Goal: Transaction & Acquisition: Purchase product/service

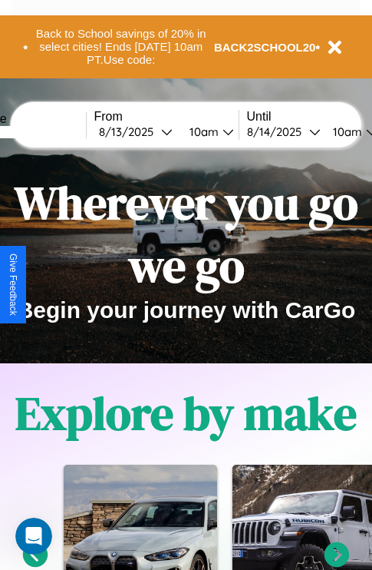
click at [51, 131] on input "text" at bounding box center [28, 132] width 115 height 12
type input "*******"
click at [154, 131] on div "[DATE]" at bounding box center [130, 131] width 62 height 15
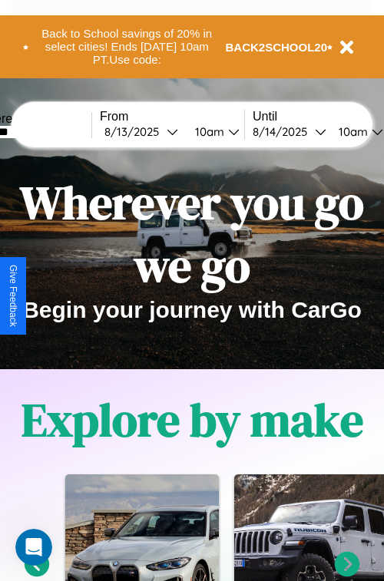
select select "*"
select select "****"
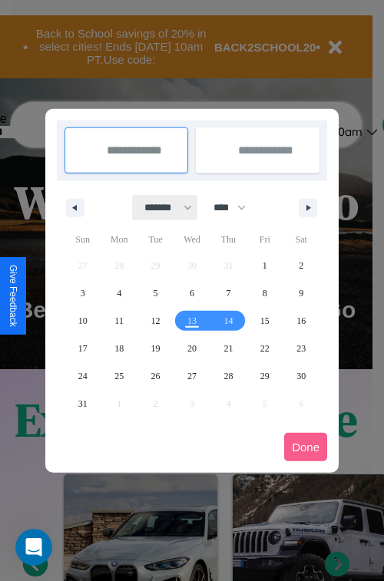
click at [161, 207] on select "******* ******** ***** ***** *** **** **** ****** ********* ******* ******** **…" at bounding box center [165, 207] width 65 height 25
select select "*"
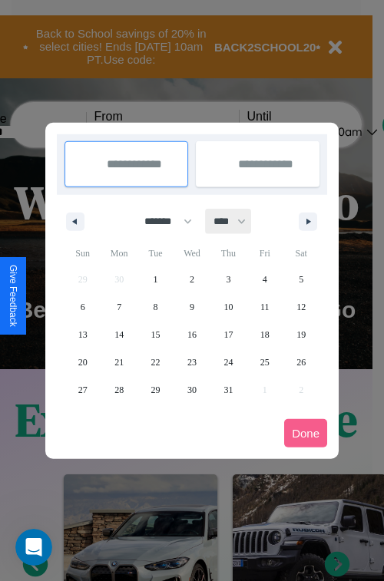
click at [237, 221] on select "**** **** **** **** **** **** **** **** **** **** **** **** **** **** **** ****…" at bounding box center [229, 221] width 46 height 25
select select "****"
click at [228, 306] on span "9" at bounding box center [228, 307] width 5 height 28
type input "**********"
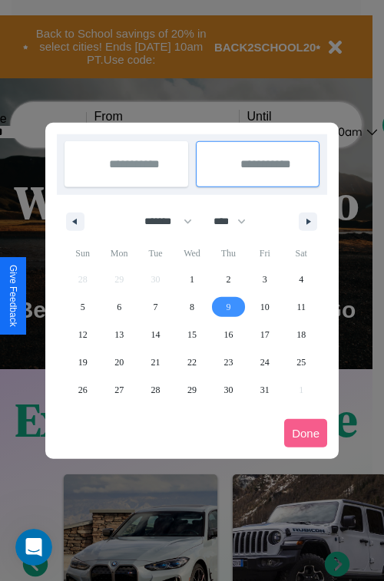
click at [301, 306] on span "11" at bounding box center [300, 307] width 9 height 28
type input "**********"
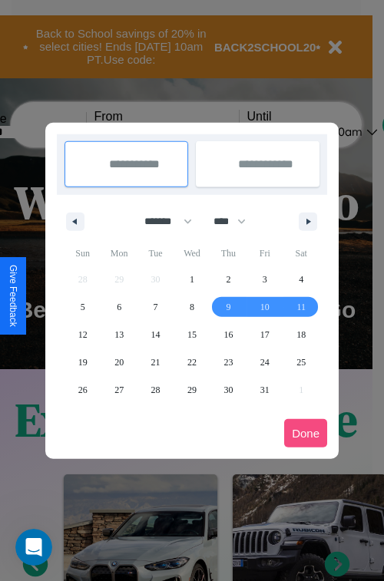
click at [306, 433] on button "Done" at bounding box center [305, 433] width 43 height 28
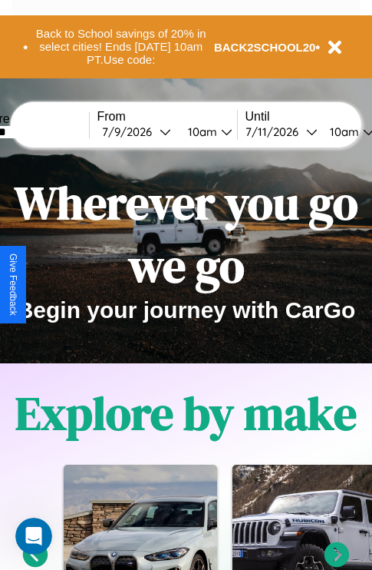
click at [220, 131] on div "10am" at bounding box center [200, 131] width 41 height 15
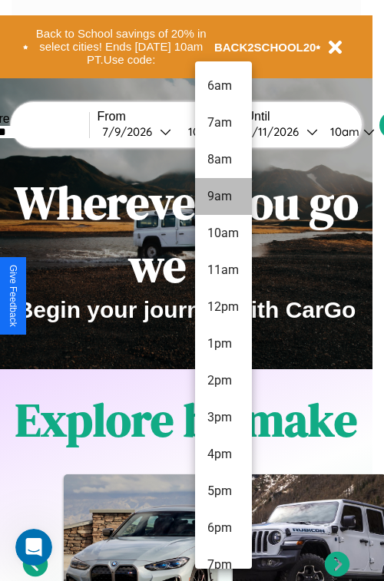
click at [223, 197] on li "9am" at bounding box center [223, 196] width 57 height 37
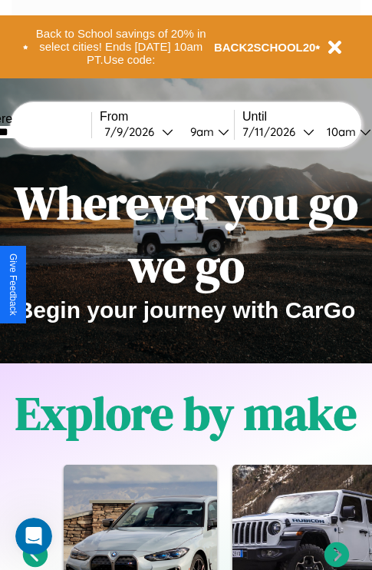
scroll to position [0, 51]
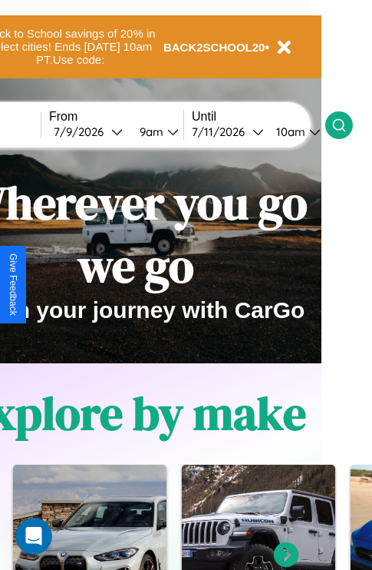
click at [347, 124] on icon at bounding box center [339, 124] width 15 height 15
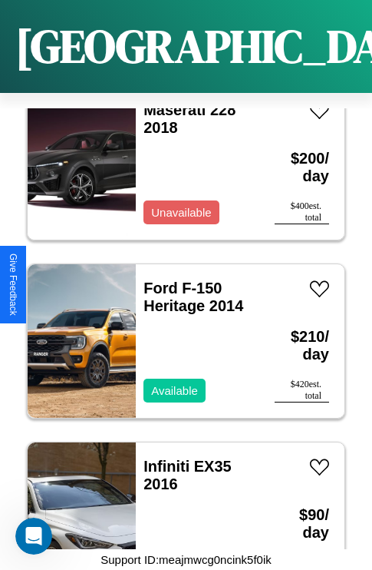
scroll to position [1127, 0]
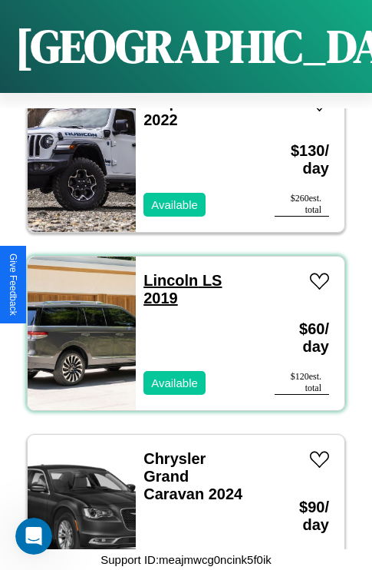
click at [166, 272] on link "Lincoln LS 2019" at bounding box center [183, 289] width 78 height 35
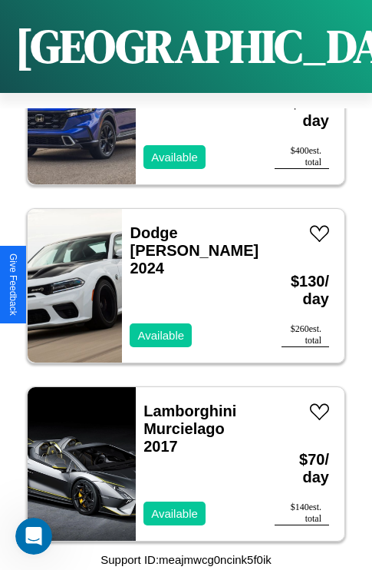
scroll to position [10092, 0]
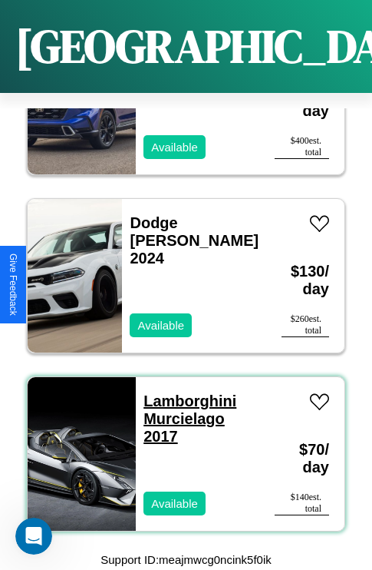
click at [185, 392] on link "Lamborghini Murcielago 2017" at bounding box center [190, 418] width 93 height 52
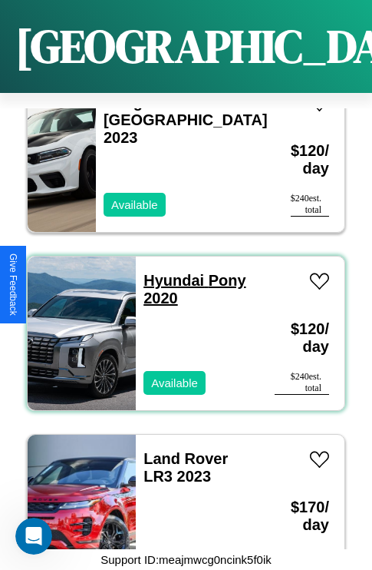
click at [169, 272] on link "Hyundai Pony 2020" at bounding box center [195, 289] width 102 height 35
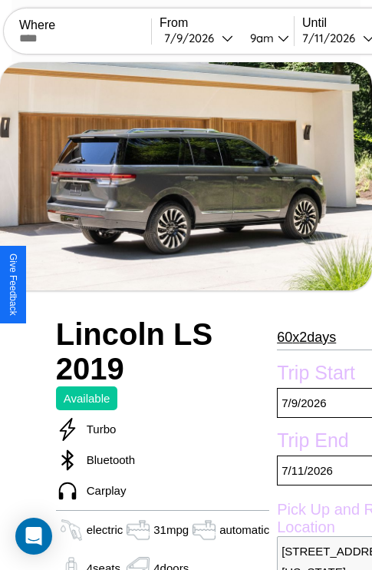
scroll to position [352, 74]
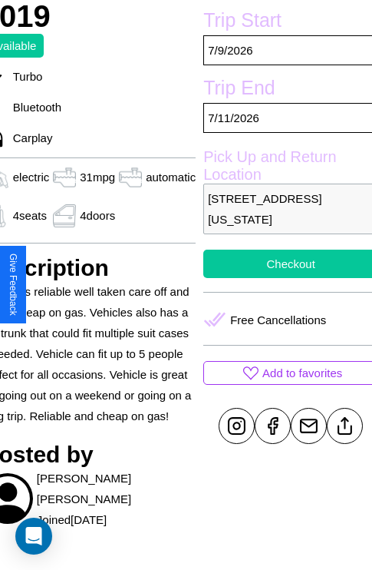
click at [284, 278] on button "Checkout" at bounding box center [291, 264] width 175 height 28
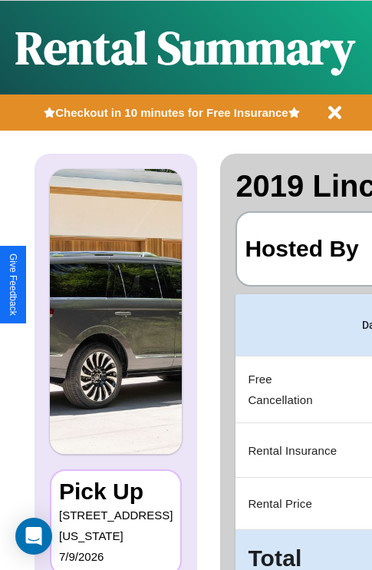
scroll to position [0, 297]
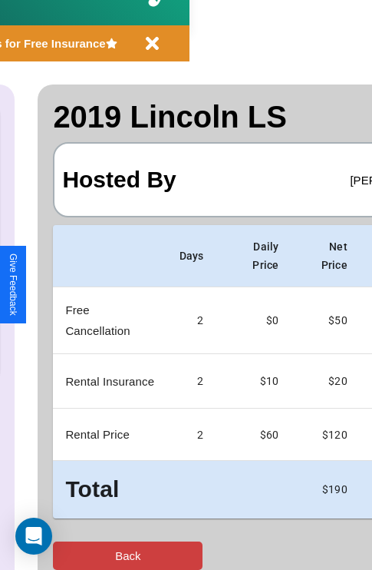
click at [74, 555] on button "Back" at bounding box center [128, 555] width 150 height 28
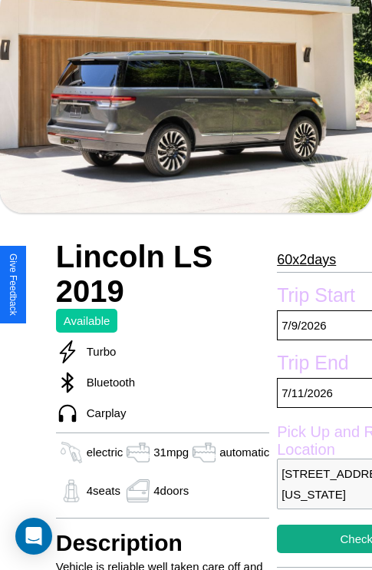
scroll to position [677, 0]
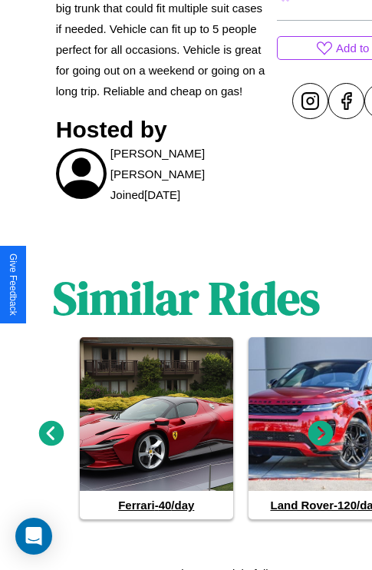
click at [321, 427] on icon at bounding box center [321, 433] width 25 height 25
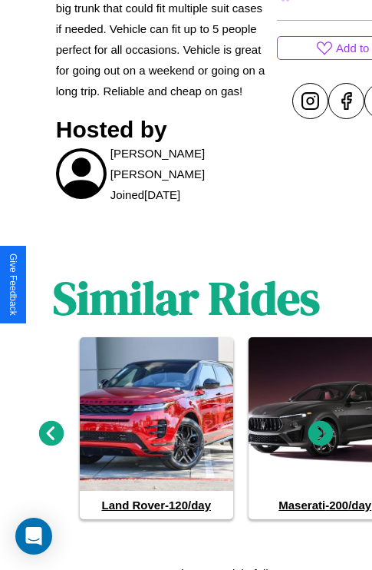
click at [321, 427] on icon at bounding box center [321, 433] width 25 height 25
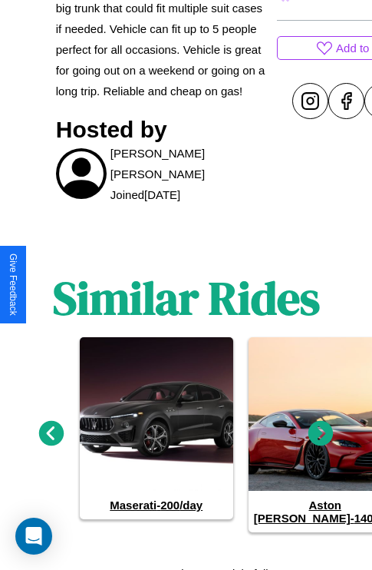
click at [321, 427] on icon at bounding box center [321, 433] width 25 height 25
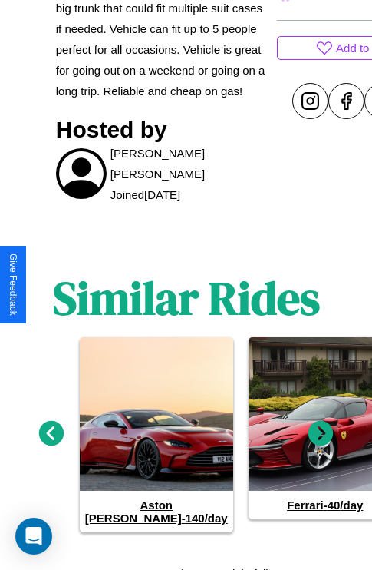
click at [321, 427] on icon at bounding box center [321, 433] width 25 height 25
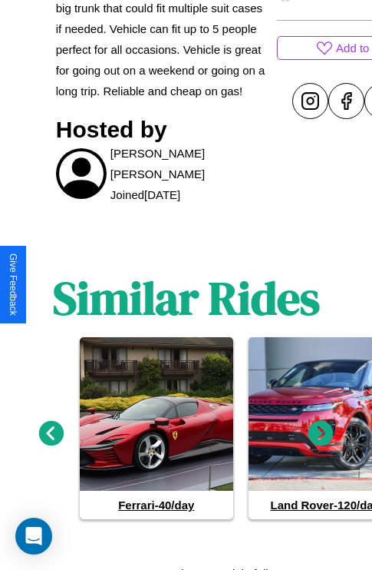
click at [51, 427] on icon at bounding box center [51, 433] width 25 height 25
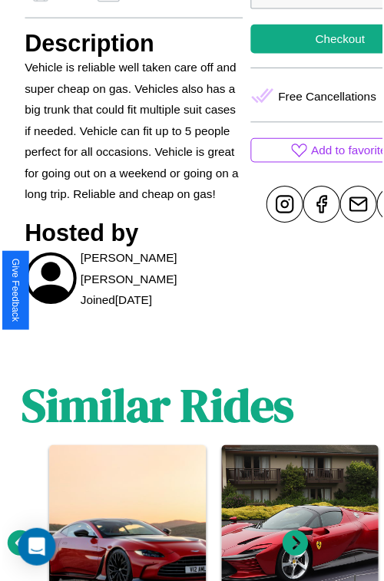
scroll to position [462, 74]
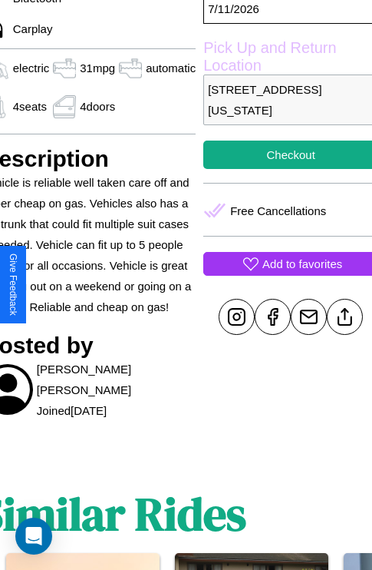
click at [284, 274] on p "Add to favorites" at bounding box center [303, 263] width 80 height 21
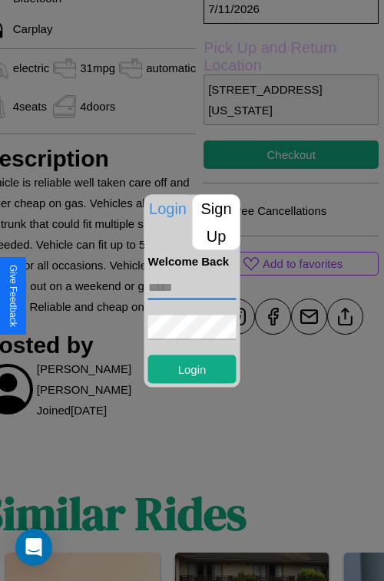
click at [192, 287] on input "text" at bounding box center [192, 287] width 88 height 25
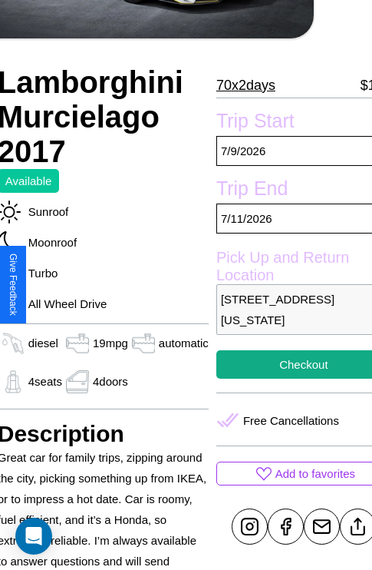
scroll to position [269, 68]
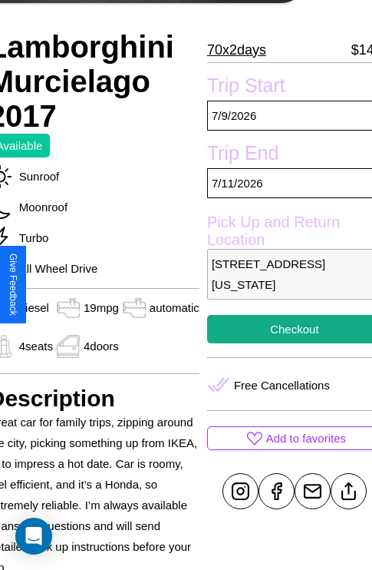
click at [284, 284] on p "6141 High Street Seattle Washington 83139 United States" at bounding box center [294, 274] width 175 height 51
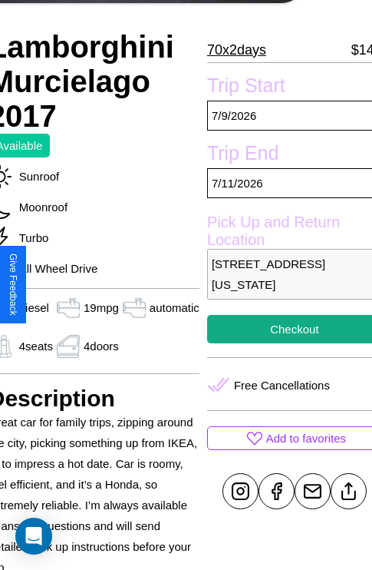
click at [284, 284] on p "6141 High Street Seattle Washington 83139 United States" at bounding box center [294, 274] width 175 height 51
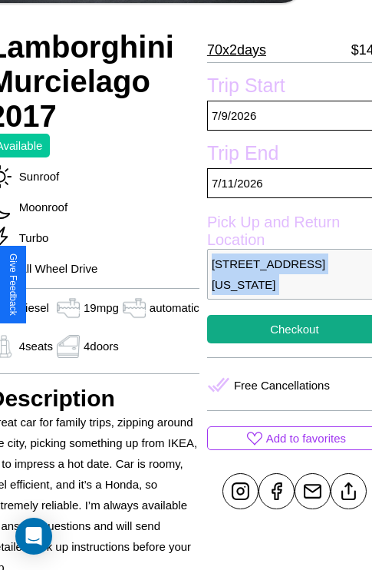
click at [284, 284] on p "6141 High Street Seattle Washington 83139 United States" at bounding box center [294, 274] width 175 height 51
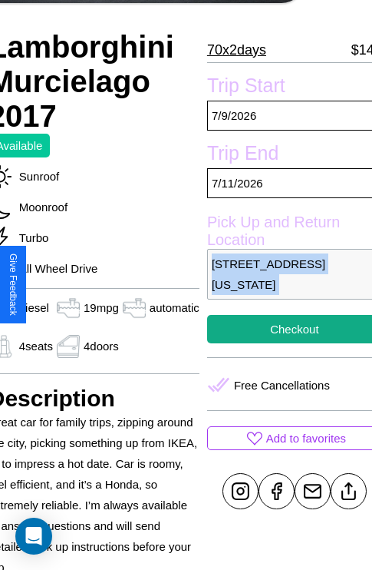
click at [284, 284] on p "6141 High Street Seattle Washington 83139 United States" at bounding box center [294, 274] width 175 height 51
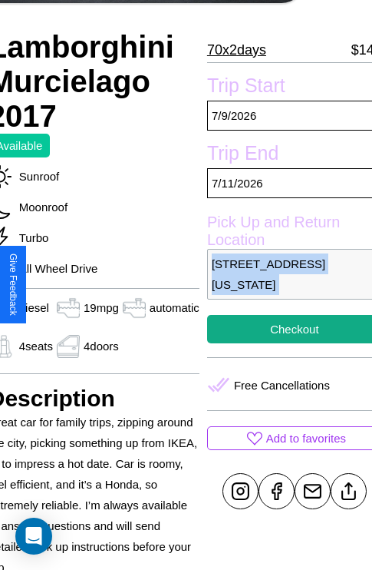
click at [284, 284] on p "6141 High Street Seattle Washington 83139 United States" at bounding box center [294, 274] width 175 height 51
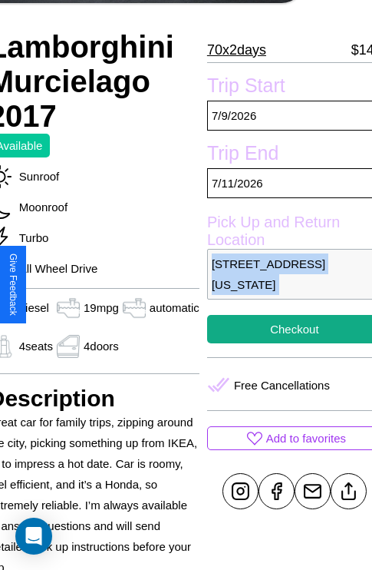
click at [284, 284] on p "6141 High Street Seattle Washington 83139 United States" at bounding box center [294, 274] width 175 height 51
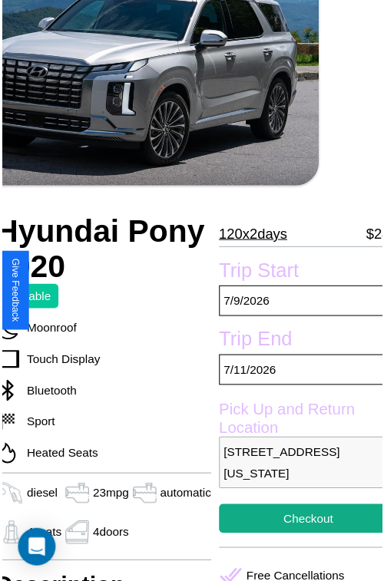
scroll to position [141, 68]
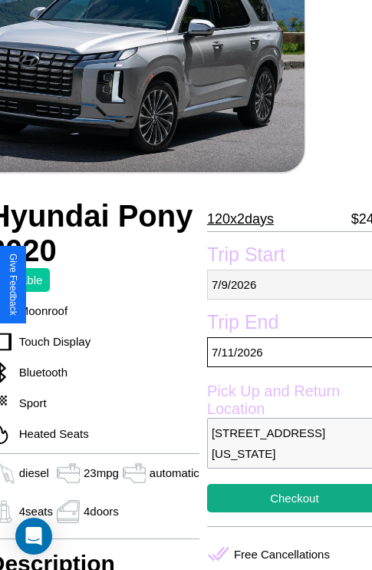
click at [284, 284] on p "[DATE]" at bounding box center [294, 285] width 175 height 30
select select "*"
select select "****"
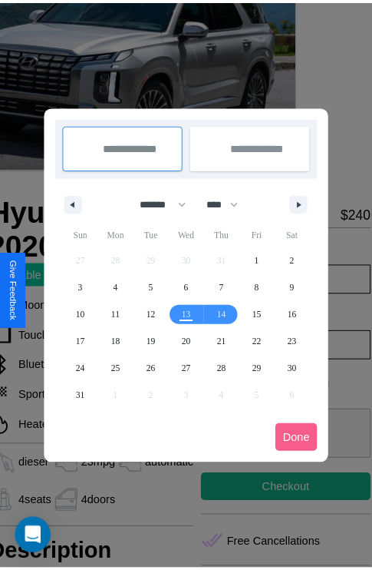
scroll to position [0, 68]
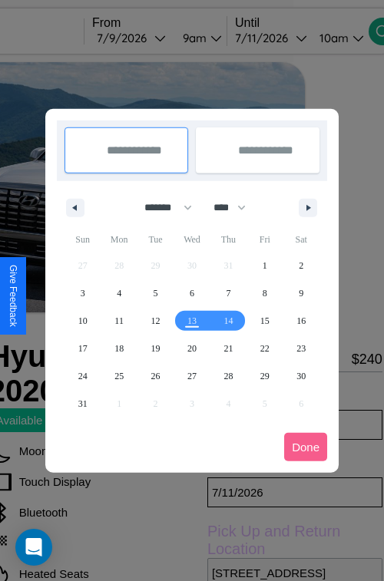
click at [152, 38] on div at bounding box center [192, 290] width 384 height 581
